Goal: Navigation & Orientation: Find specific page/section

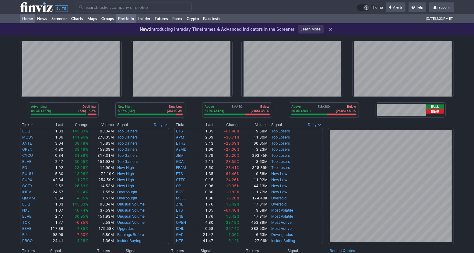
click at [128, 23] on link "Portfolio" at bounding box center [126, 18] width 20 height 9
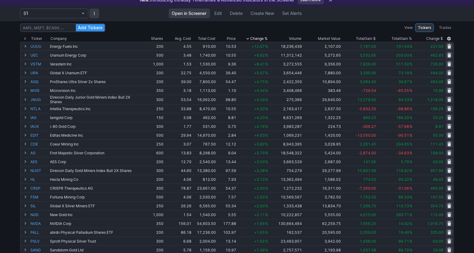
scroll to position [11, 0]
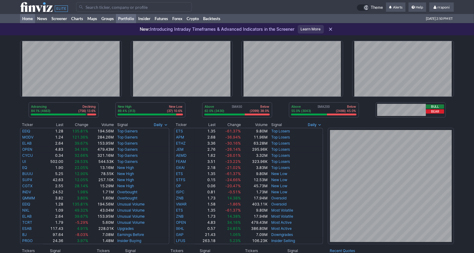
click at [134, 22] on link "Portfolio" at bounding box center [126, 18] width 20 height 9
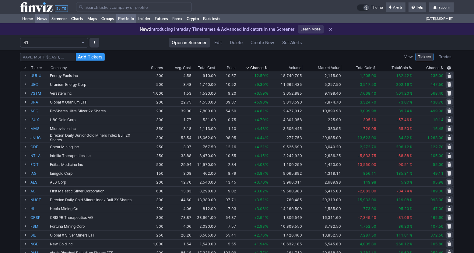
click at [45, 19] on link "News" at bounding box center [42, 18] width 14 height 9
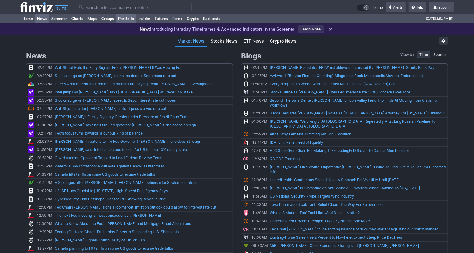
click at [132, 17] on link "Portfolio" at bounding box center [126, 18] width 20 height 9
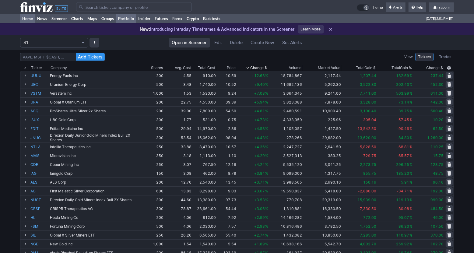
click at [32, 17] on link "Home" at bounding box center [27, 18] width 15 height 9
